Goal: Task Accomplishment & Management: Manage account settings

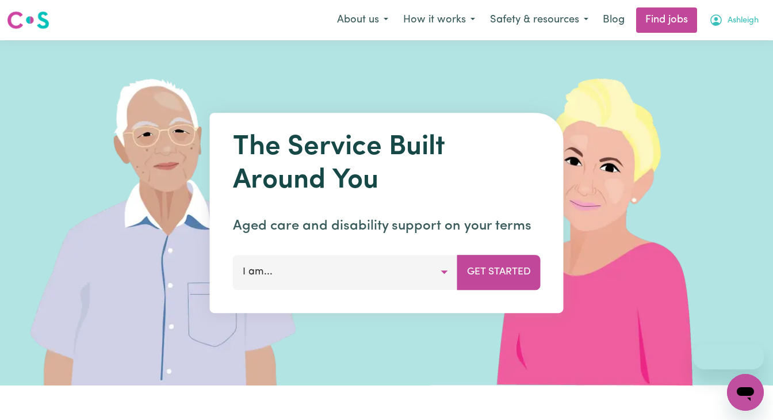
click at [750, 16] on span "Ashleigh" at bounding box center [742, 20] width 31 height 13
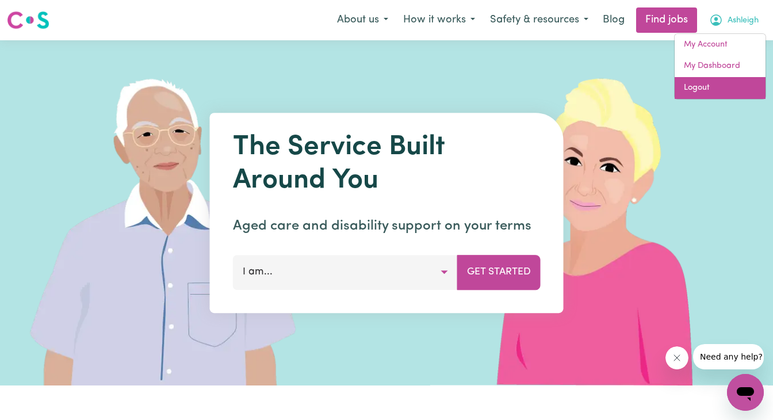
click at [728, 83] on link "Logout" at bounding box center [719, 88] width 91 height 22
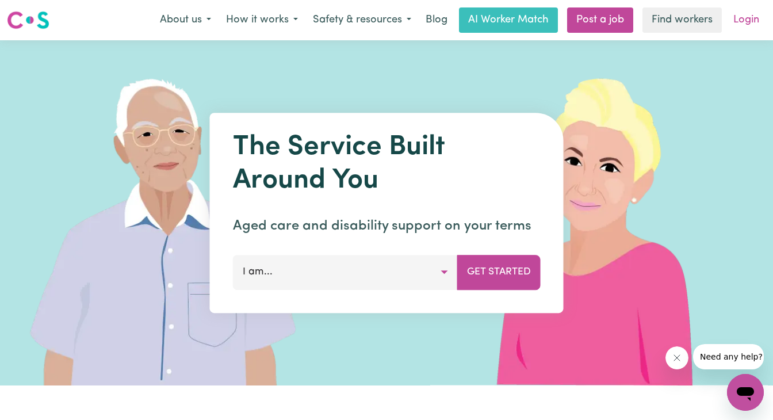
click at [737, 25] on link "Login" at bounding box center [746, 19] width 40 height 25
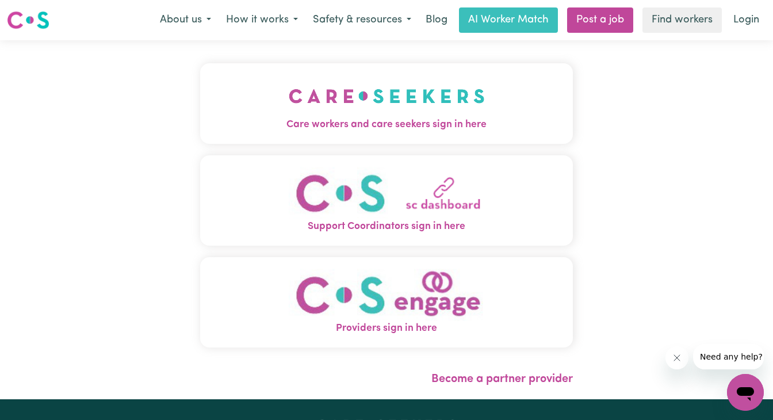
click at [366, 117] on img "Care workers and care seekers sign in here" at bounding box center [387, 96] width 196 height 43
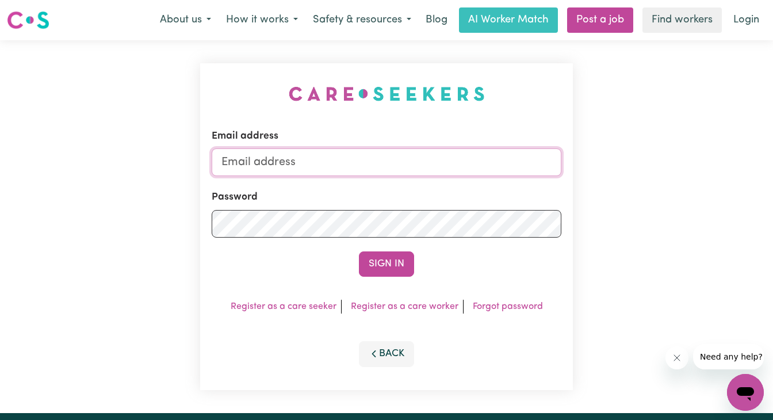
click at [348, 154] on input "Email address" at bounding box center [387, 162] width 350 height 28
paste input "[EMAIL_ADDRESS][DOMAIN_NAME]"
type input "[EMAIL_ADDRESS][DOMAIN_NAME]"
click at [359, 251] on button "Sign In" at bounding box center [386, 263] width 55 height 25
